Goal: Task Accomplishment & Management: Manage account settings

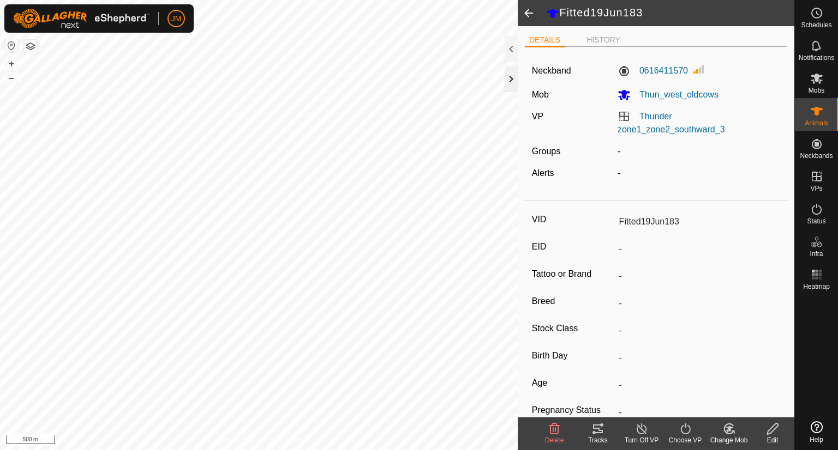
click at [510, 77] on div at bounding box center [510, 79] width 13 height 26
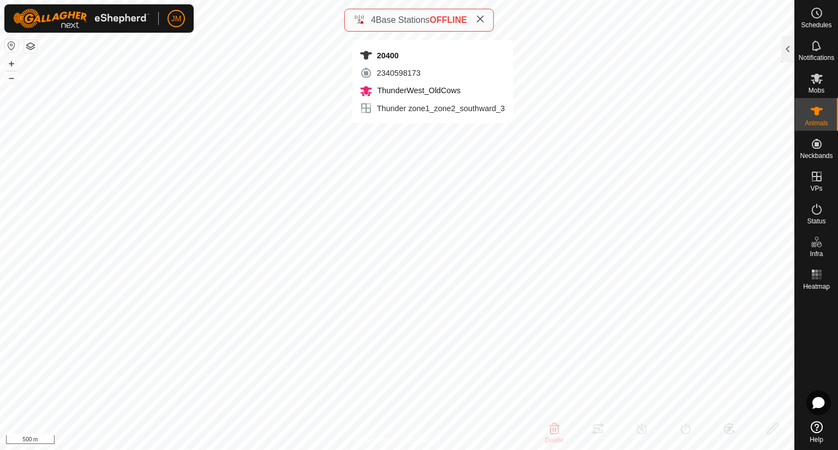
type input "20400"
type input "-"
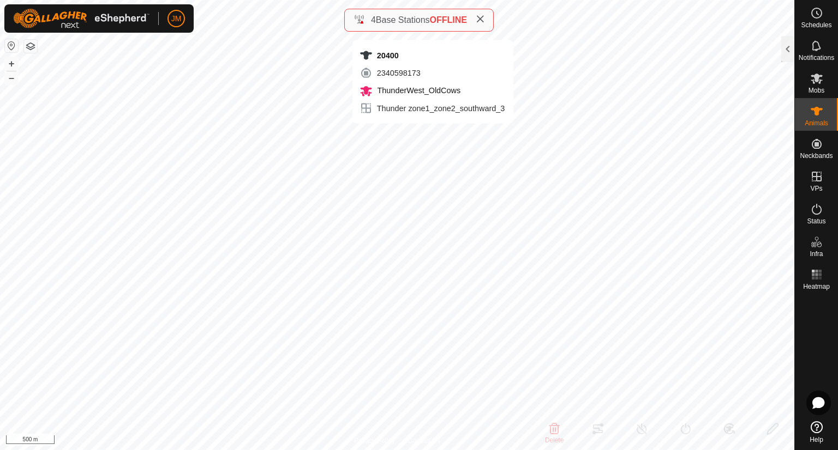
type input "-"
click at [9, 61] on button "+" at bounding box center [11, 63] width 13 height 13
click at [9, 60] on button "+" at bounding box center [11, 63] width 13 height 13
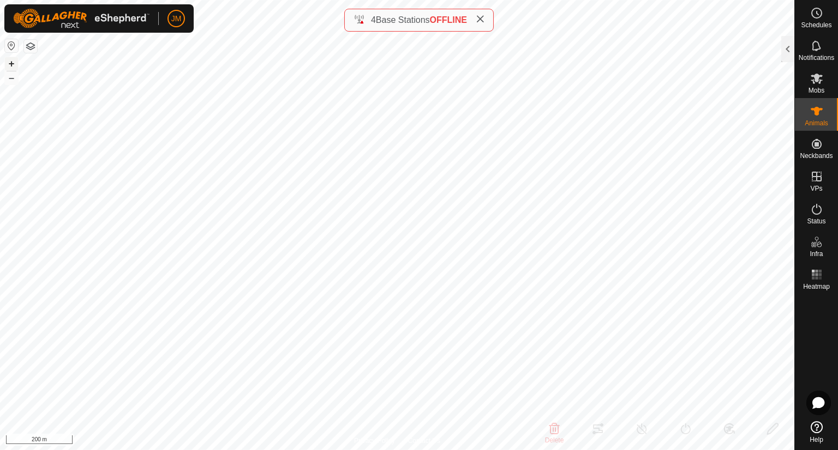
click at [9, 60] on button "+" at bounding box center [11, 63] width 13 height 13
type input "20249"
type input "-"
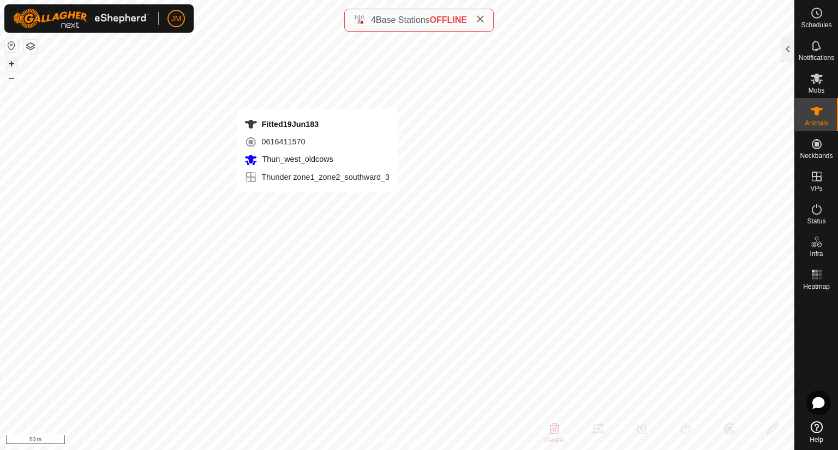
type input "-"
type input "240598"
type input "Fitted19Jun183"
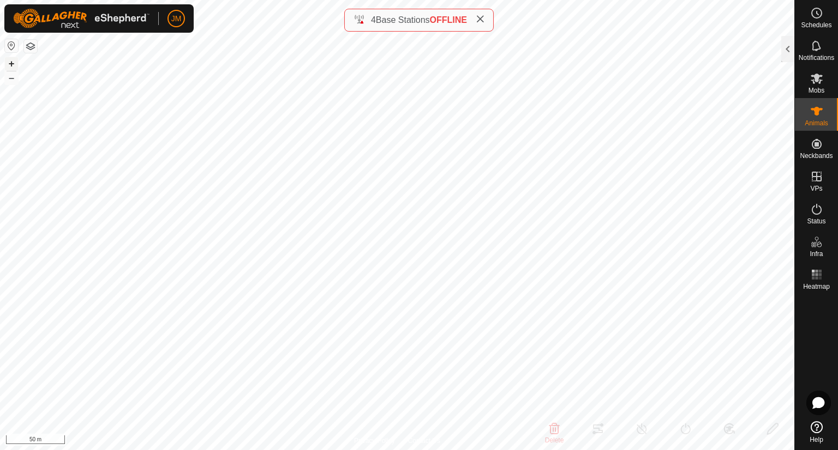
type input "-"
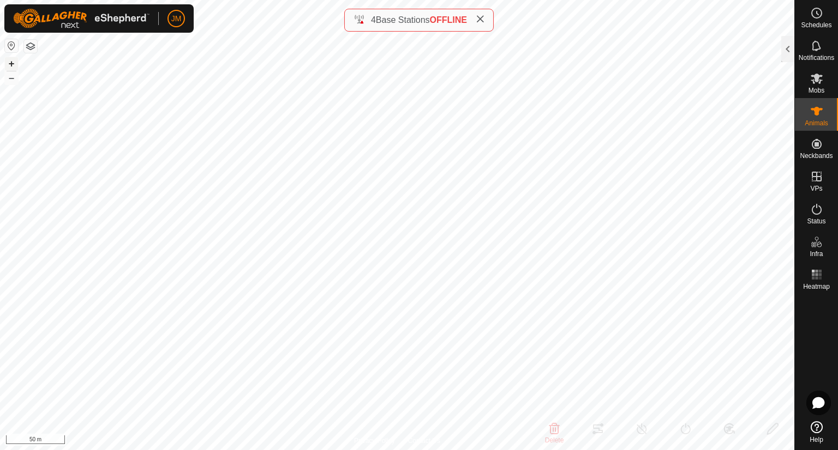
type input "-"
type input "20464"
type input "-"
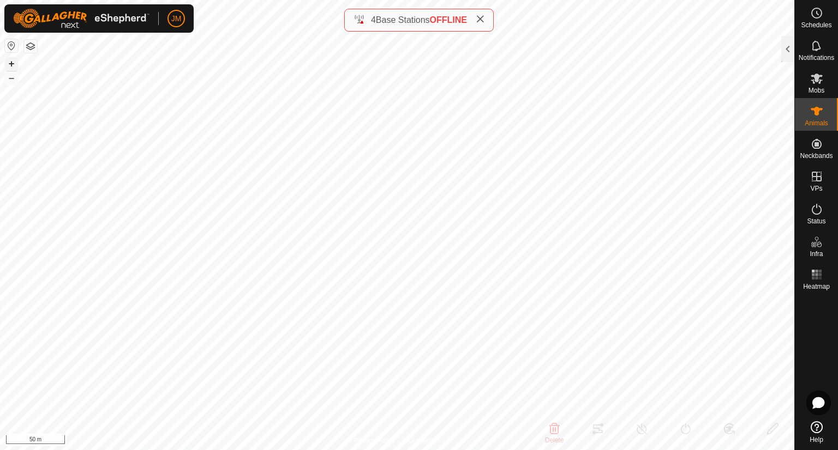
type input "-"
type input "19386"
type input "-"
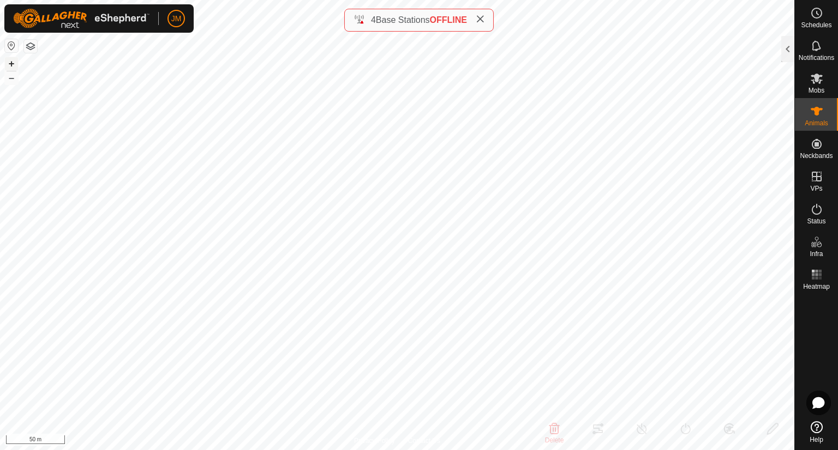
type input "-"
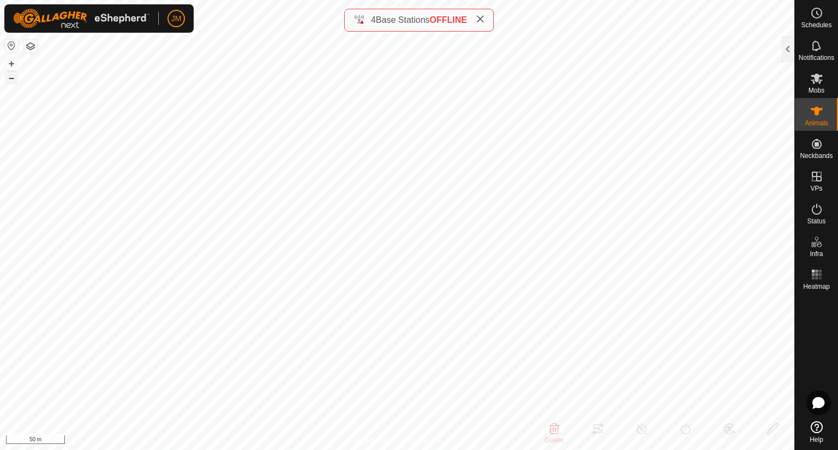
click at [11, 77] on button "–" at bounding box center [11, 77] width 13 height 13
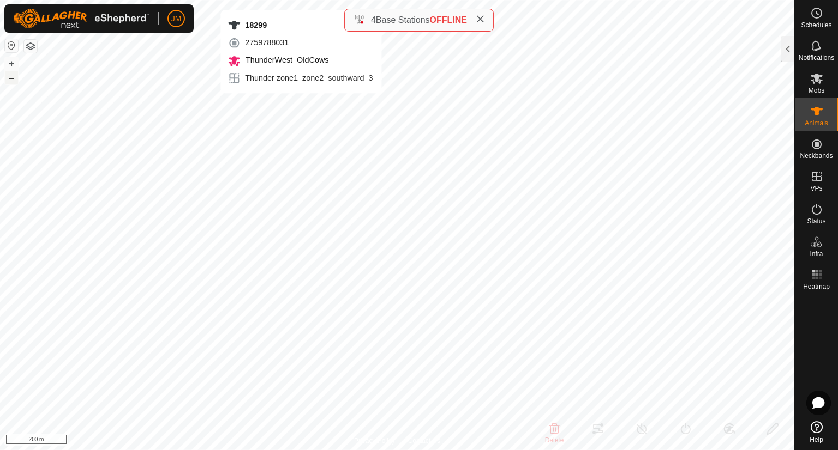
type input "18299"
type input "-"
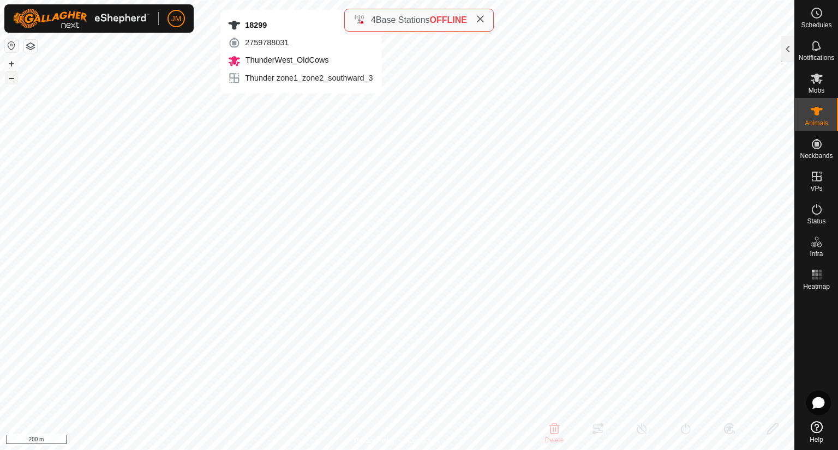
type input "-"
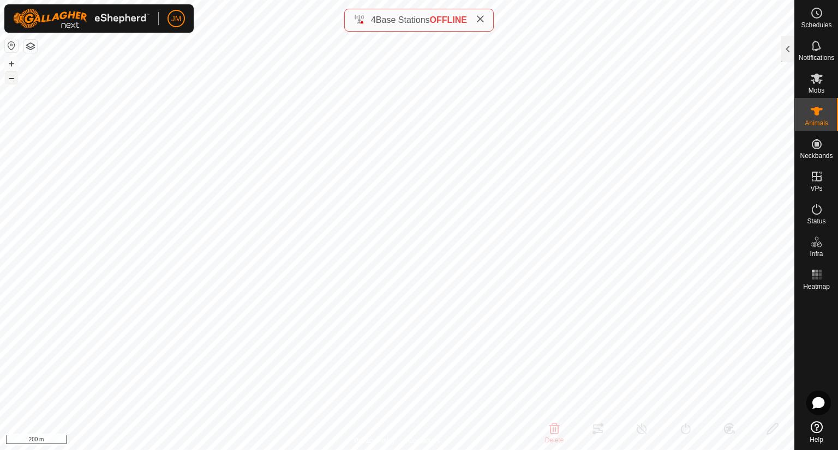
click at [16, 78] on button "–" at bounding box center [11, 77] width 13 height 13
type input "230364"
type input "-"
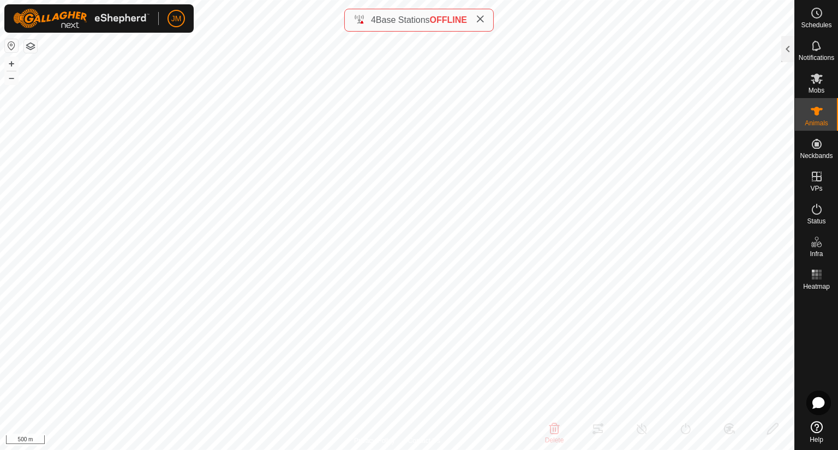
type input "-"
click at [786, 51] on div at bounding box center [787, 49] width 13 height 26
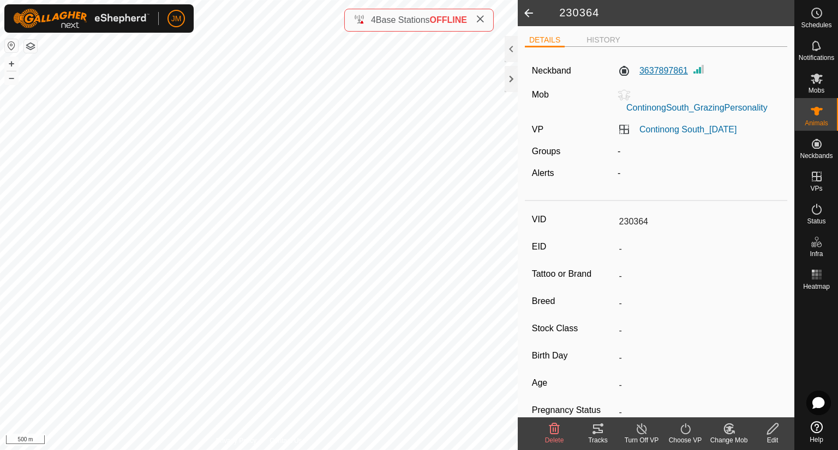
click at [671, 65] on label "3637897861" at bounding box center [652, 70] width 70 height 13
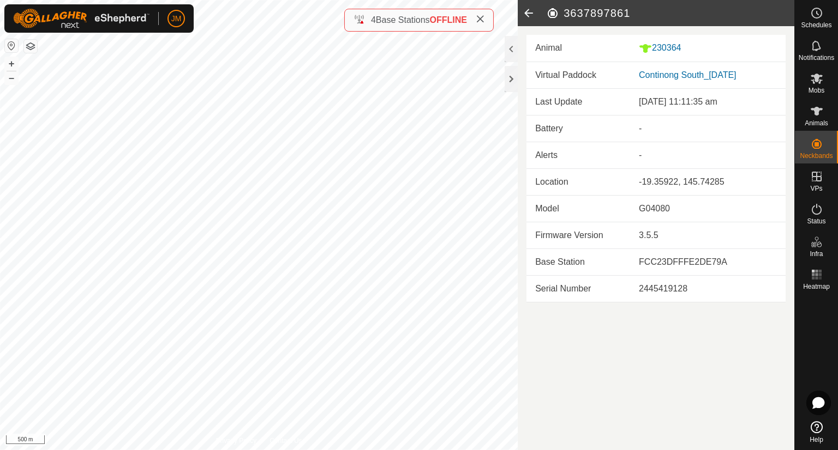
drag, startPoint x: 612, startPoint y: 99, endPoint x: 740, endPoint y: 105, distance: 127.2
click at [740, 105] on tr "Last Update 25 Aug 2025, 11:11:35 am" at bounding box center [655, 102] width 259 height 27
click at [740, 105] on div "25 Aug 2025, 11:11:35 am" at bounding box center [708, 101] width 138 height 13
click at [507, 73] on div at bounding box center [510, 79] width 13 height 26
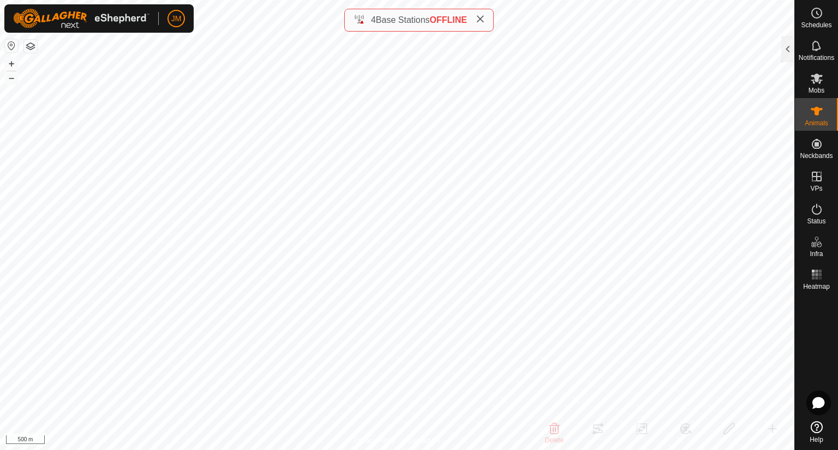
click at [483, 19] on icon at bounding box center [480, 19] width 9 height 9
click at [785, 53] on div at bounding box center [787, 49] width 13 height 26
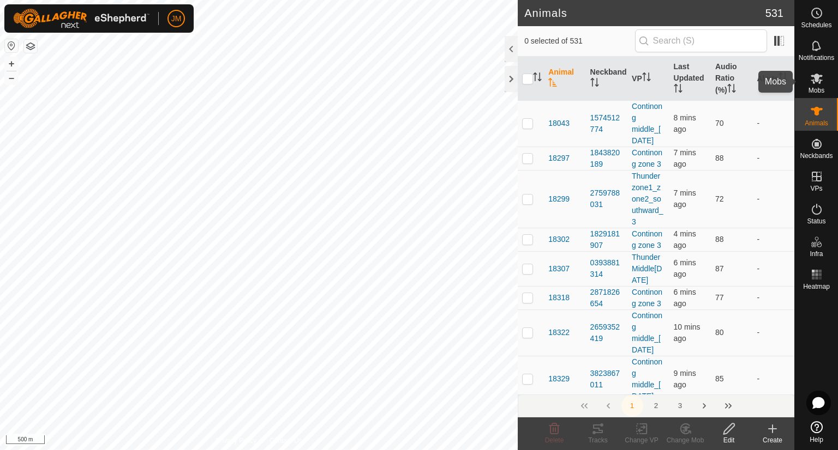
click at [816, 82] on icon at bounding box center [816, 78] width 13 height 13
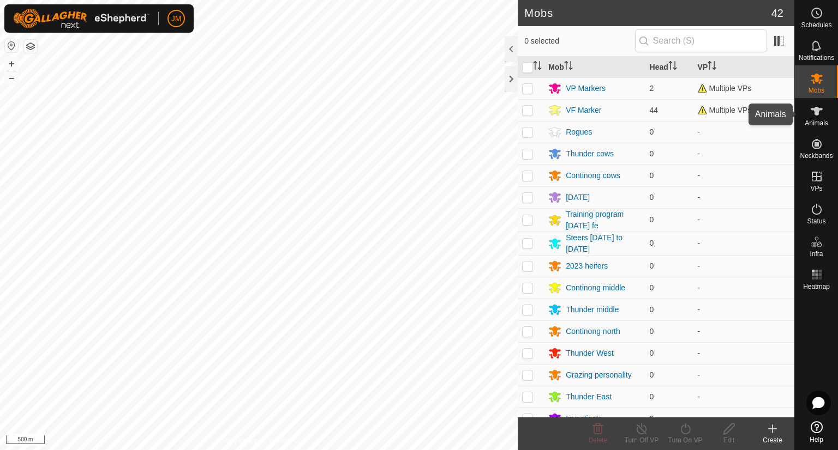
click at [814, 113] on icon at bounding box center [816, 111] width 13 height 13
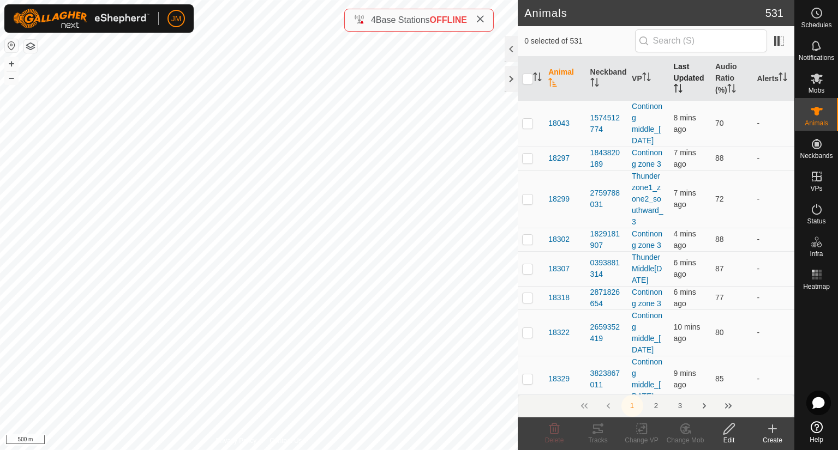
click at [682, 72] on th "Last Updated" at bounding box center [689, 79] width 41 height 44
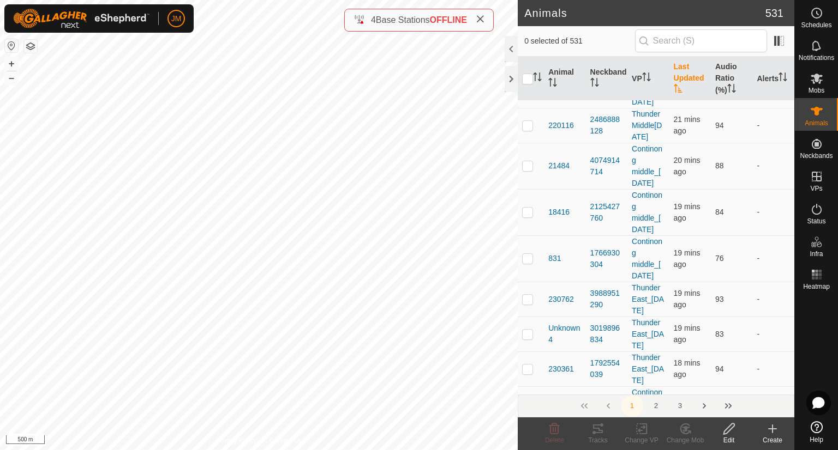
scroll to position [6647, 0]
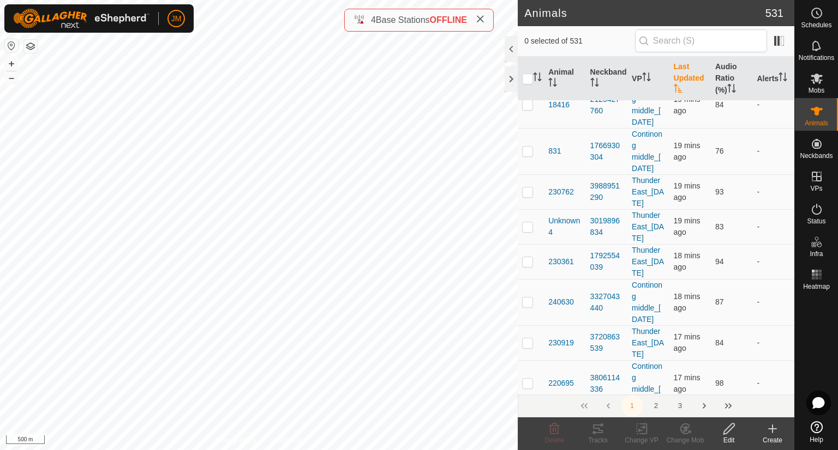
checkbox input "true"
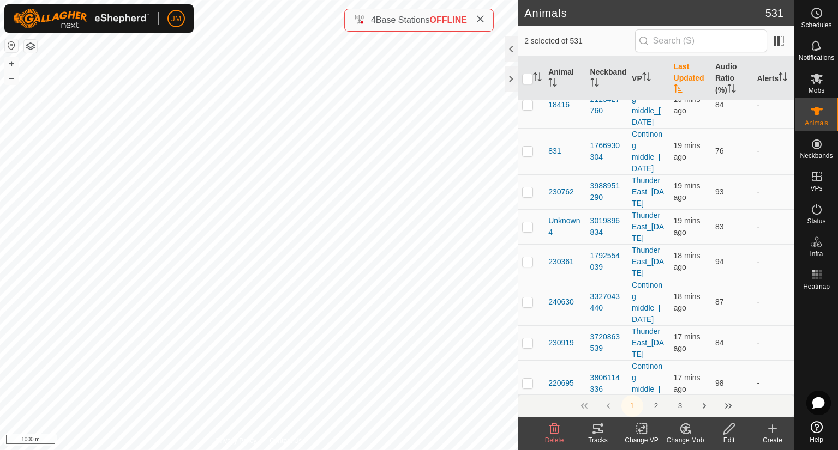
checkbox input "true"
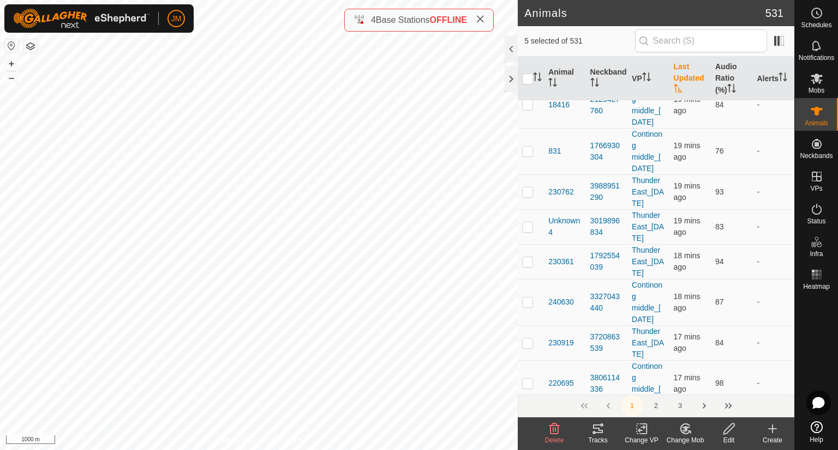
checkbox input "true"
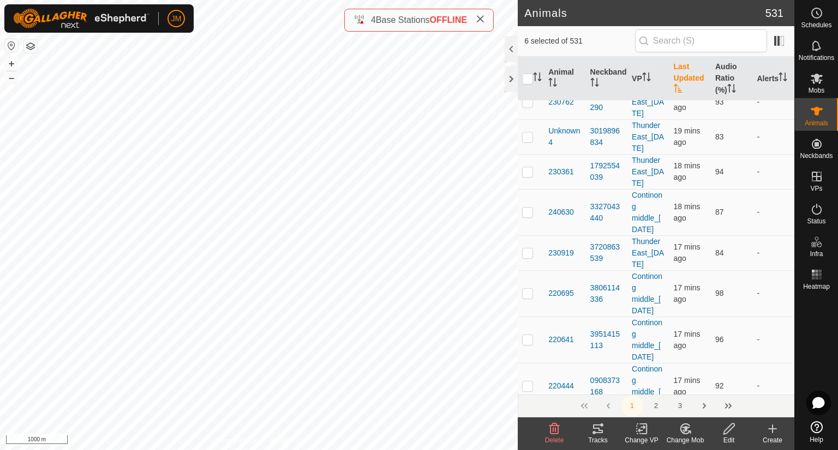
scroll to position [6756, 0]
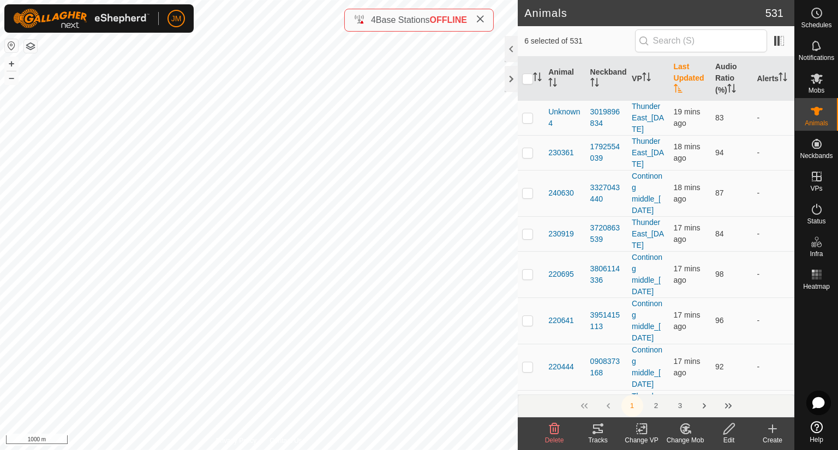
checkbox input "true"
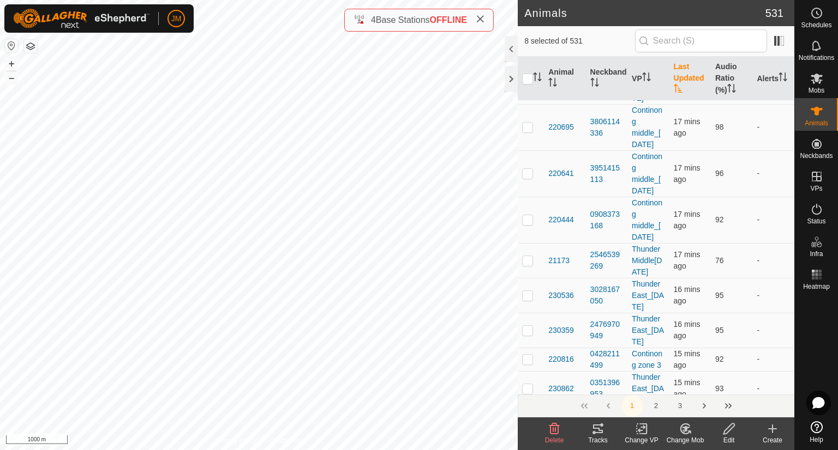
scroll to position [6920, 0]
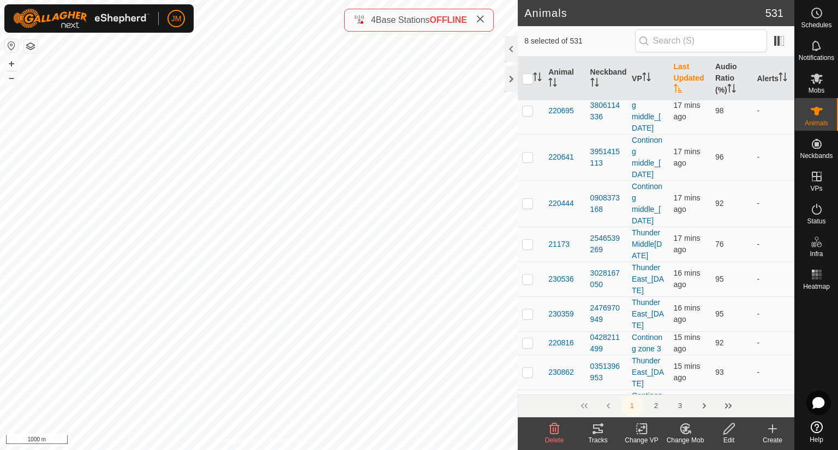
checkbox input "true"
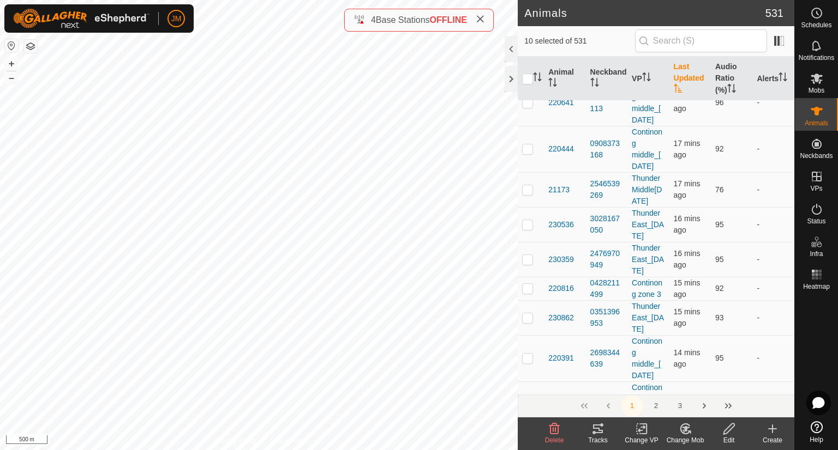
checkbox input "true"
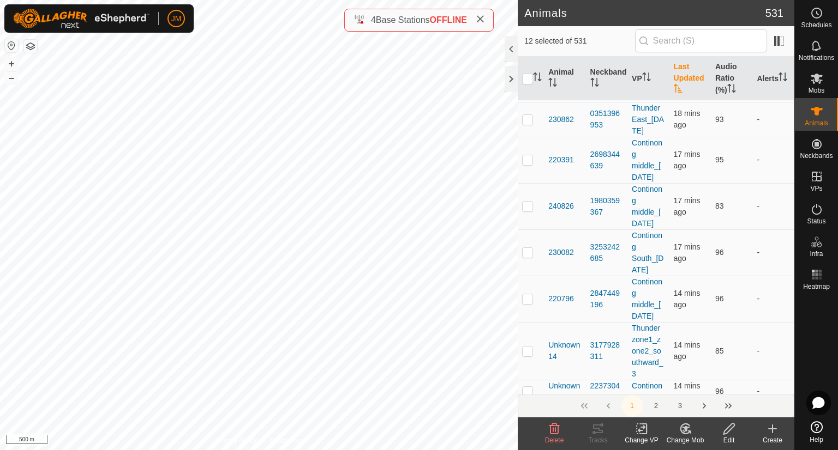
scroll to position [7193, 0]
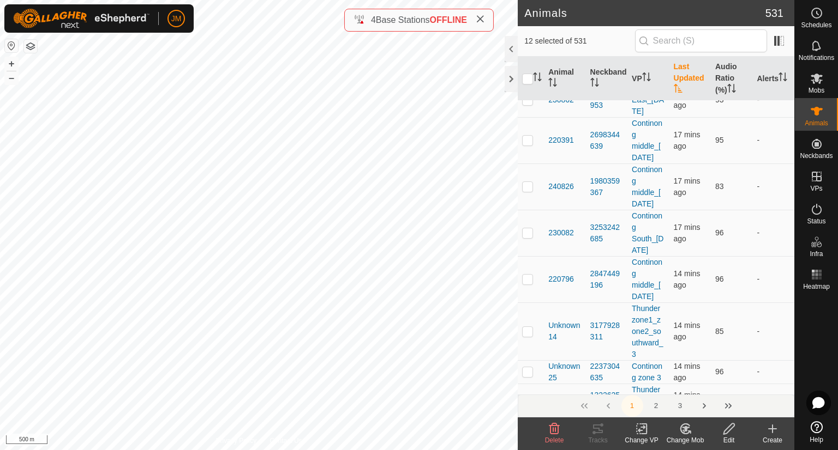
checkbox input "true"
click at [508, 86] on div at bounding box center [510, 79] width 13 height 26
